Goal: Information Seeking & Learning: Find specific fact

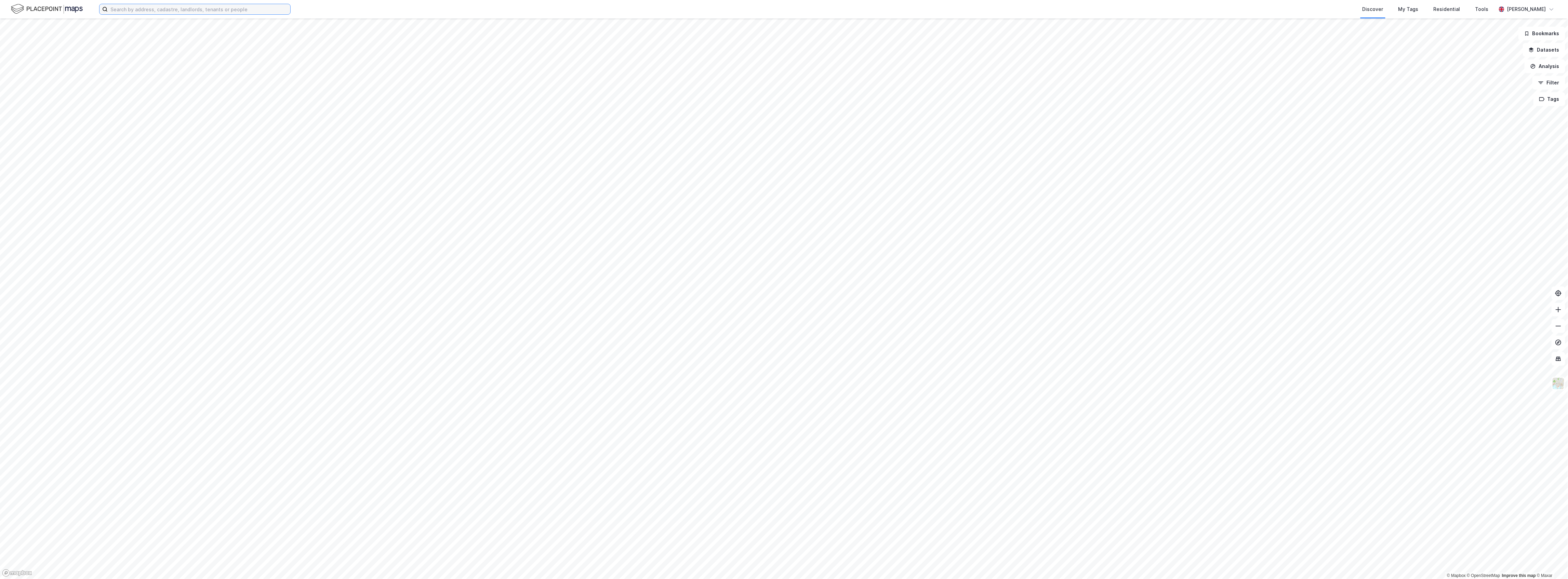
click at [161, 5] on input at bounding box center [199, 9] width 182 height 10
paste input "christinaboifot"
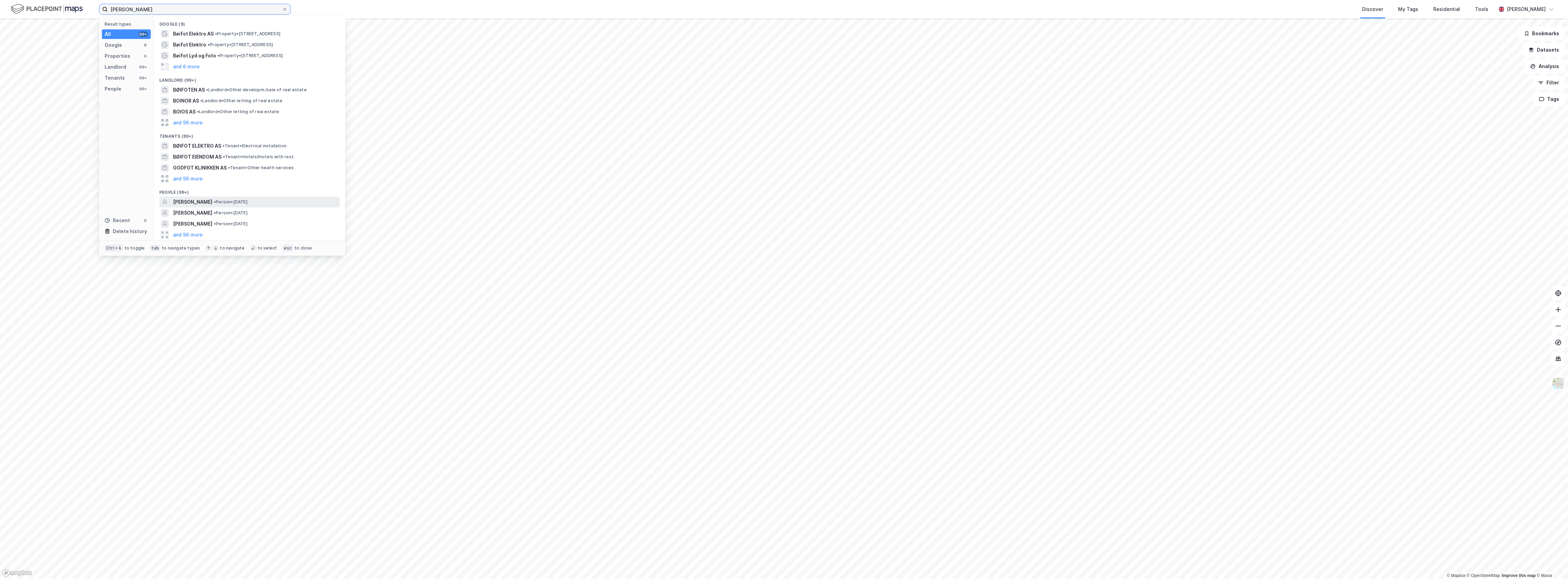
type input "[PERSON_NAME]"
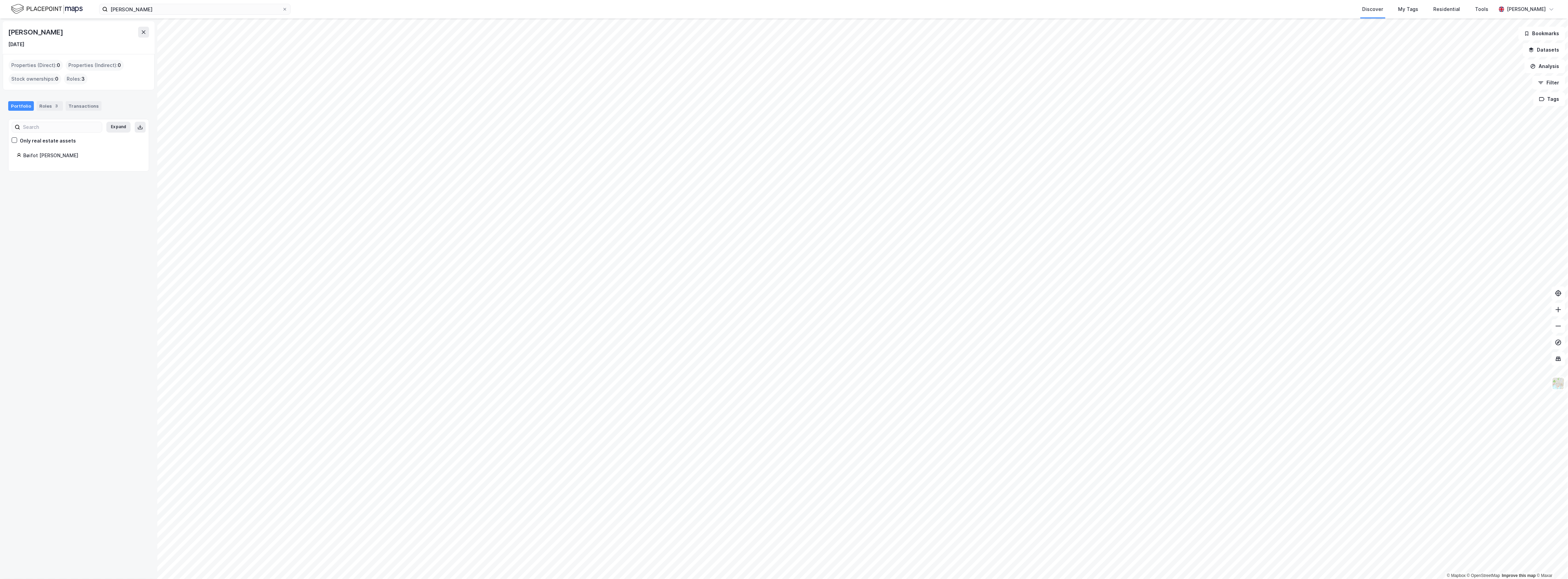
click at [48, 155] on div "Bøifot [PERSON_NAME]" at bounding box center [82, 155] width 117 height 8
click at [49, 105] on div "Roles 3" at bounding box center [49, 106] width 26 height 9
click at [0, 0] on button "Renholdsbyrået As" at bounding box center [0, 0] width 0 height 0
